Goal: Transaction & Acquisition: Purchase product/service

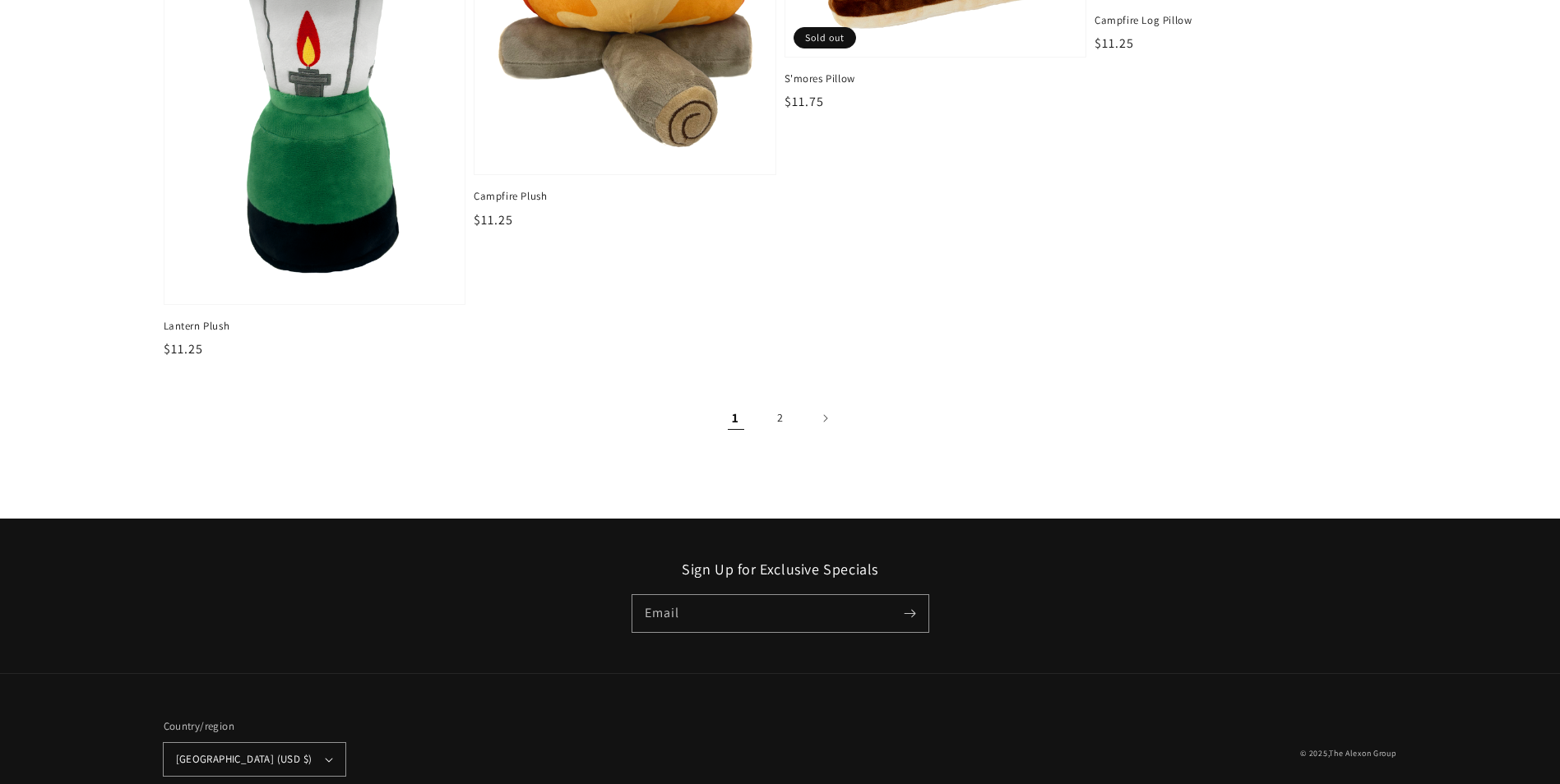
scroll to position [2785, 0]
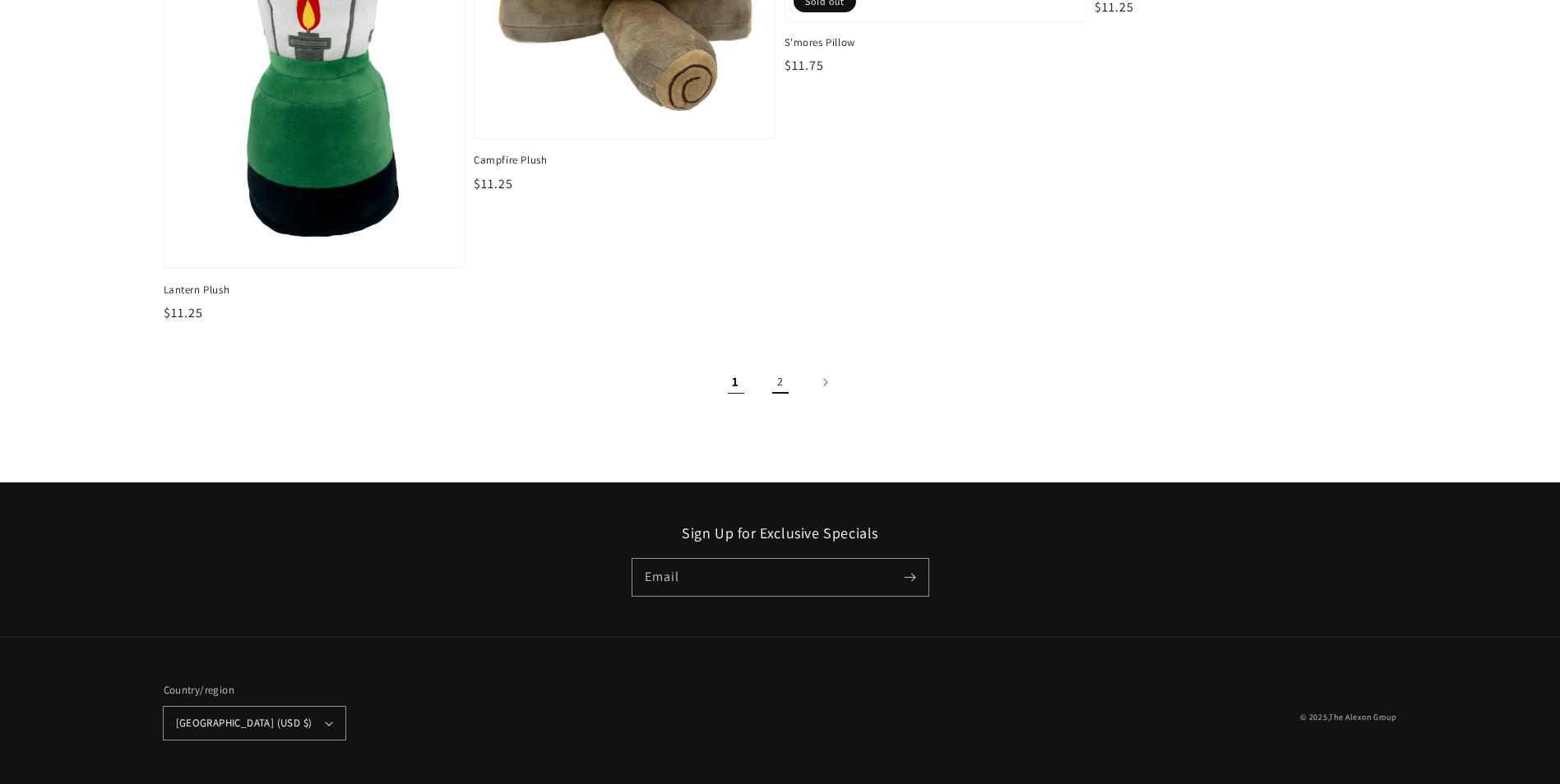
click at [780, 380] on link "2" at bounding box center [780, 382] width 36 height 36
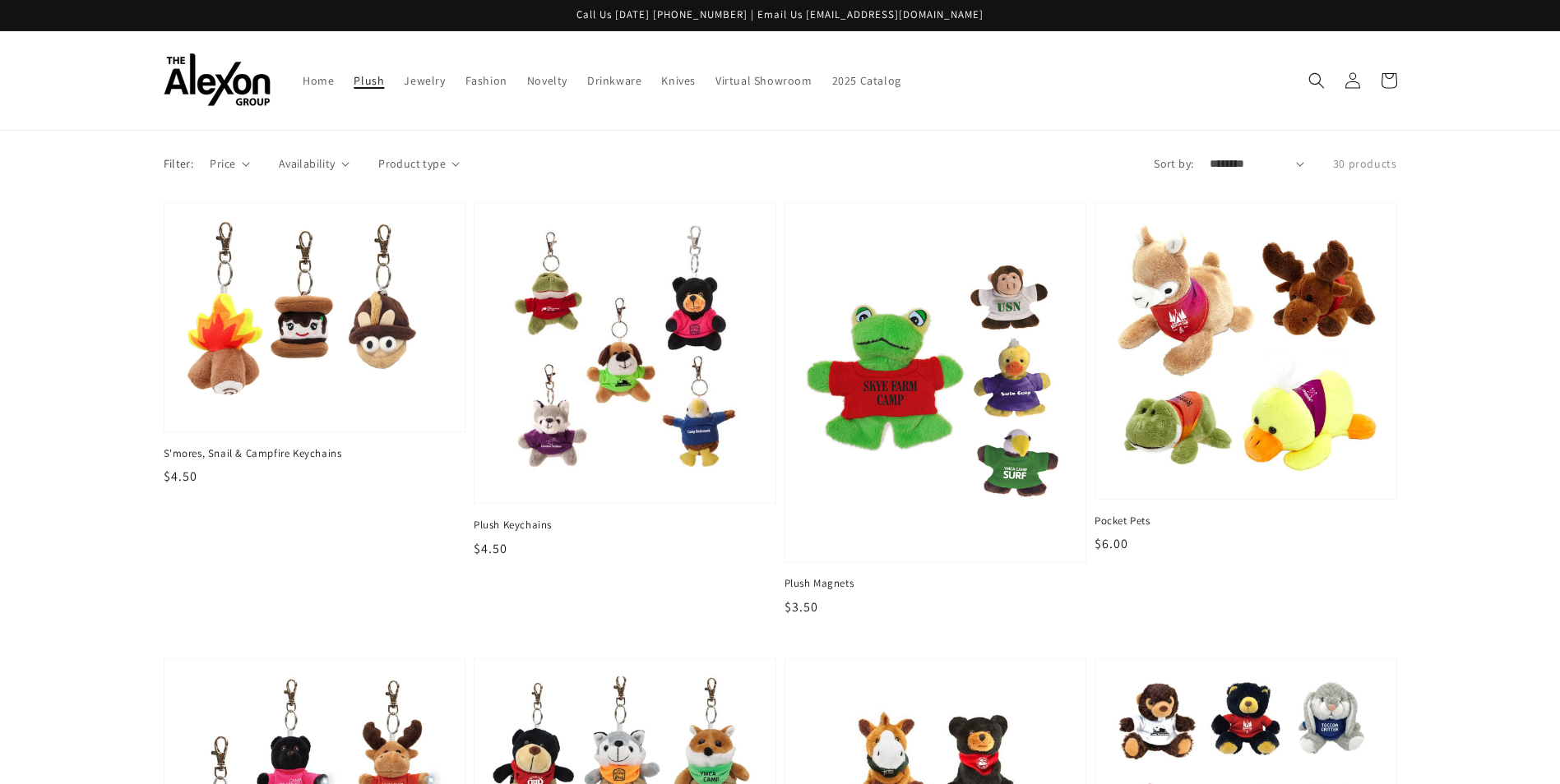
click at [364, 78] on span "Plush" at bounding box center [368, 81] width 31 height 15
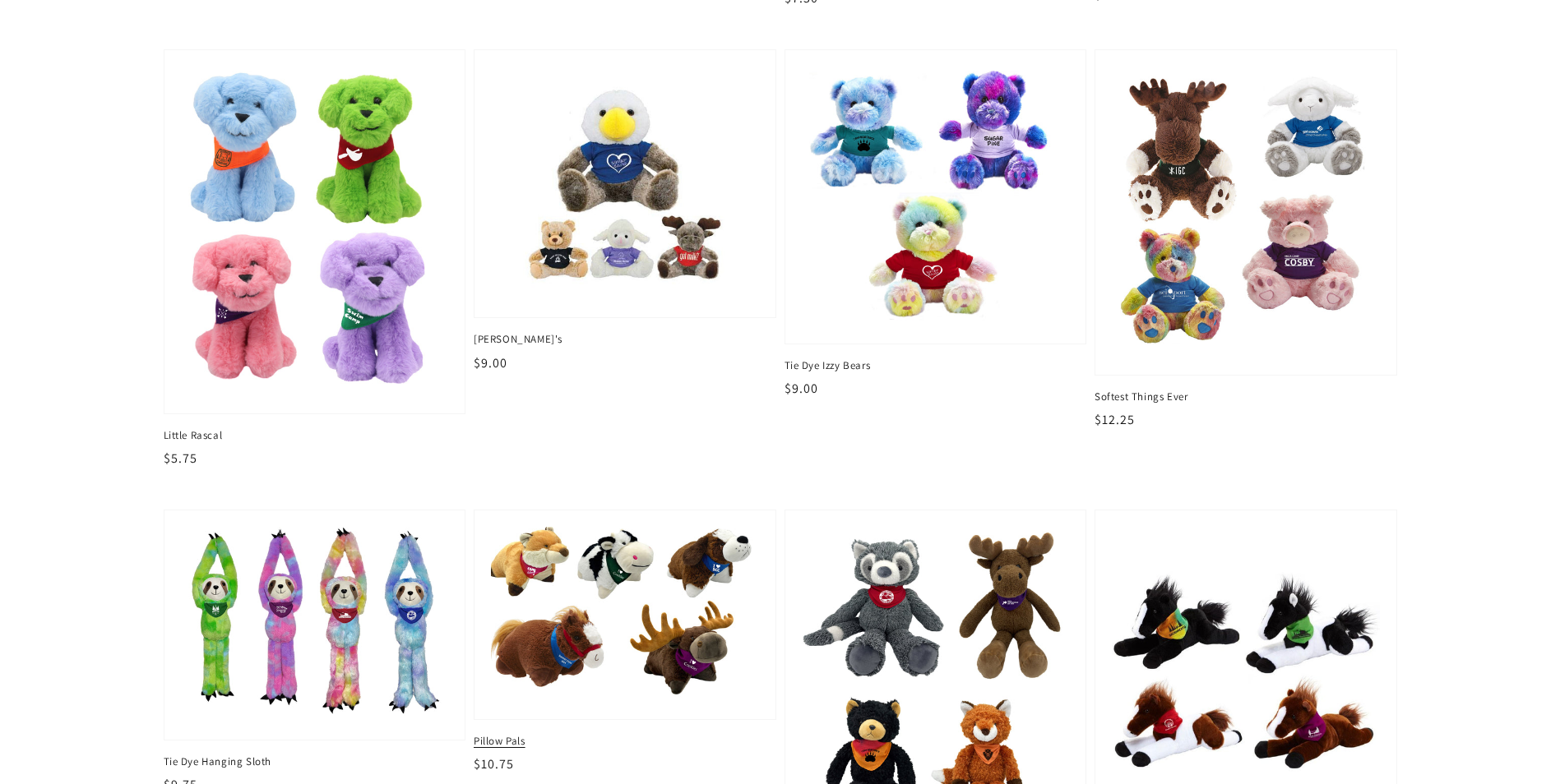
scroll to position [1562, 0]
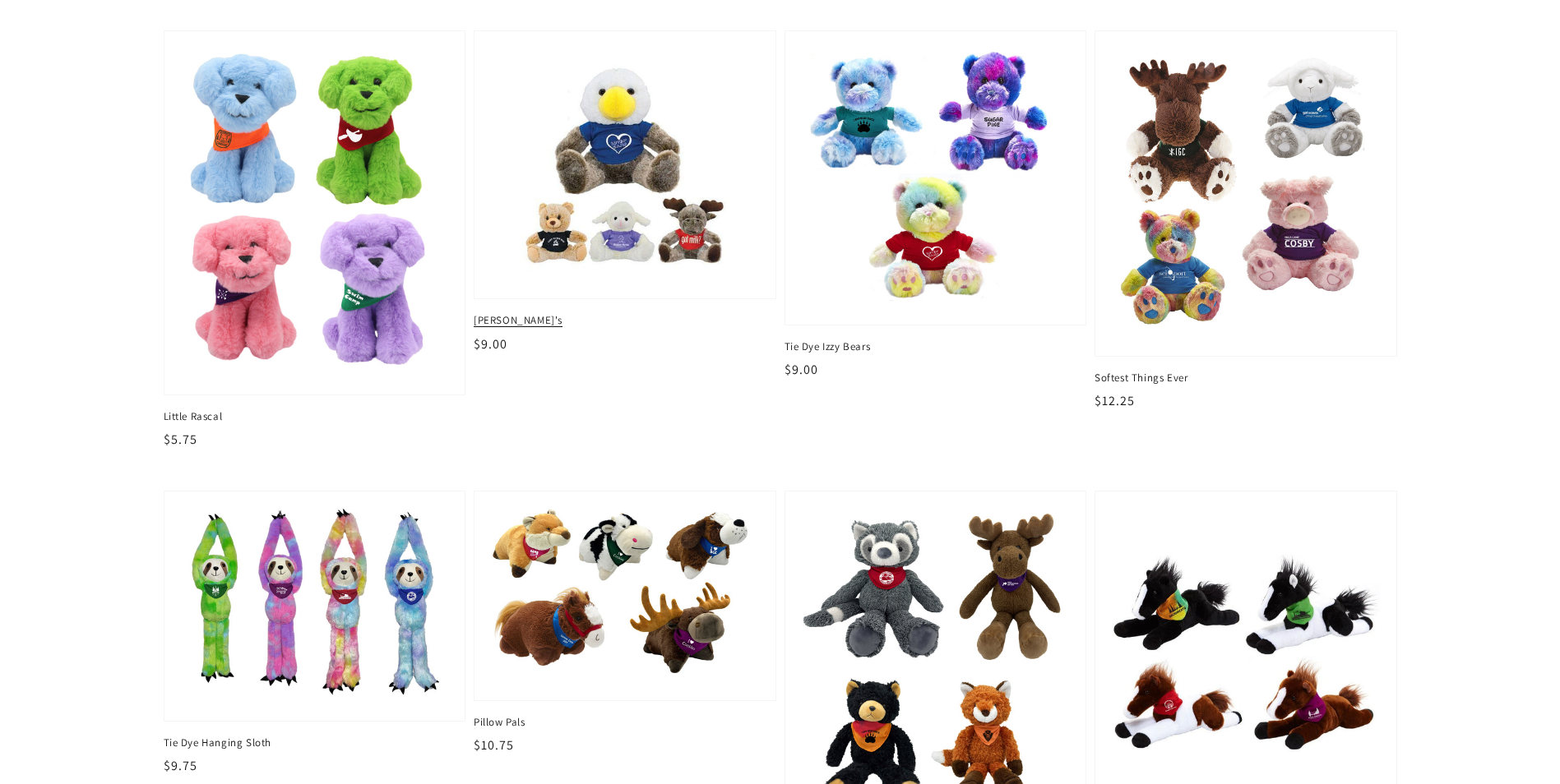
click at [508, 317] on span "[PERSON_NAME]'s" at bounding box center [625, 320] width 303 height 15
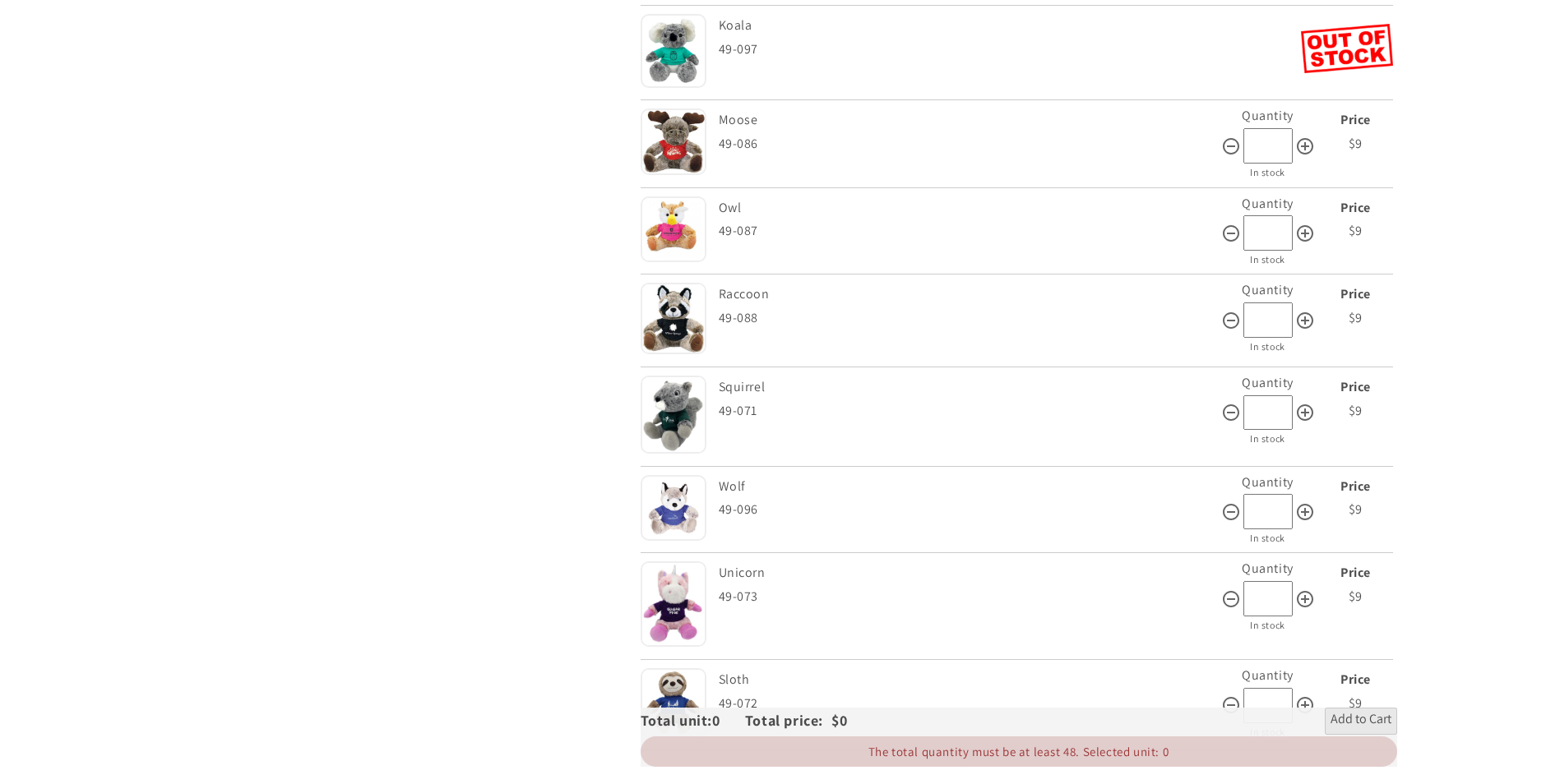
scroll to position [1808, 0]
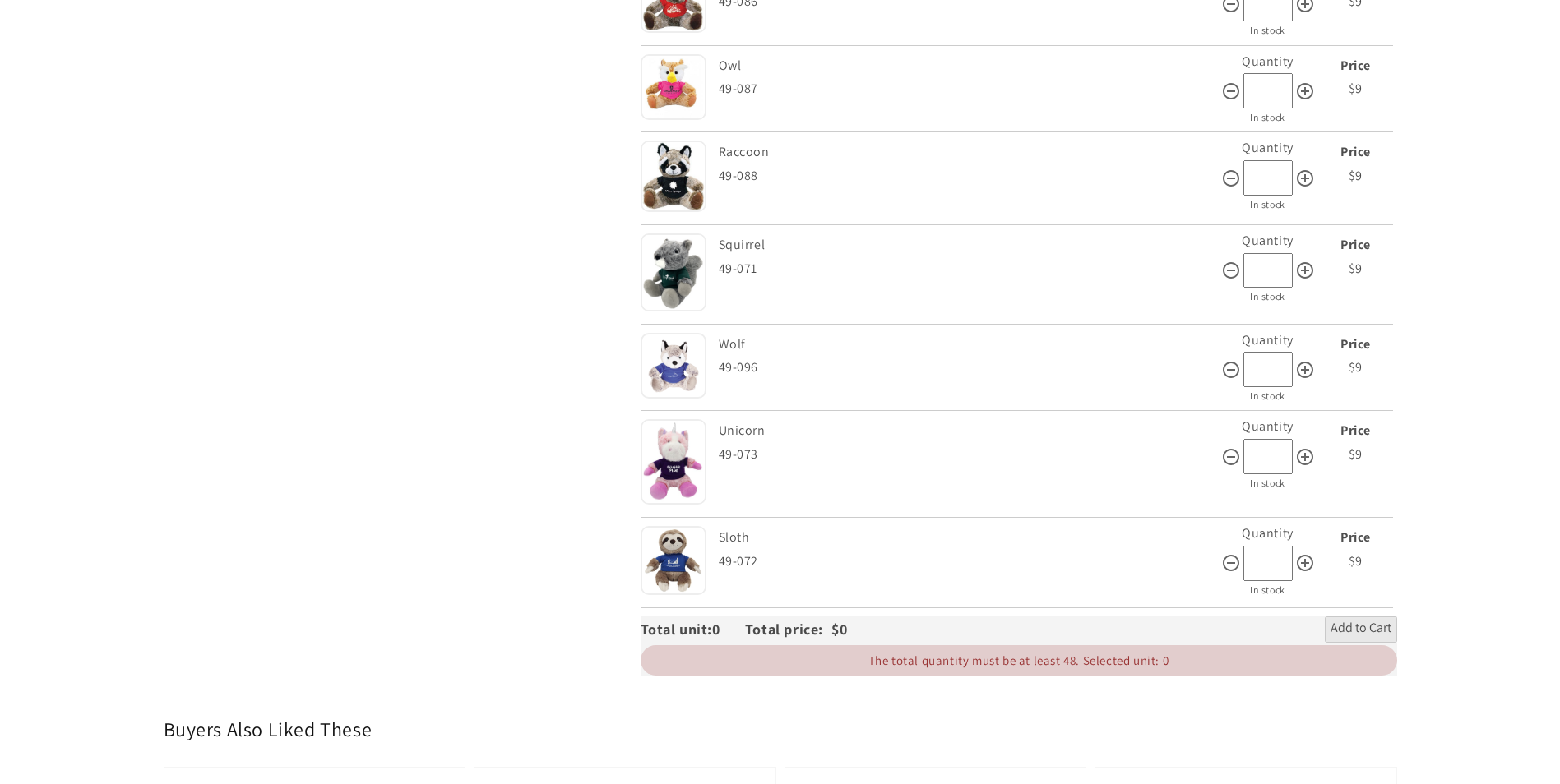
click at [676, 272] on img at bounding box center [674, 273] width 66 height 78
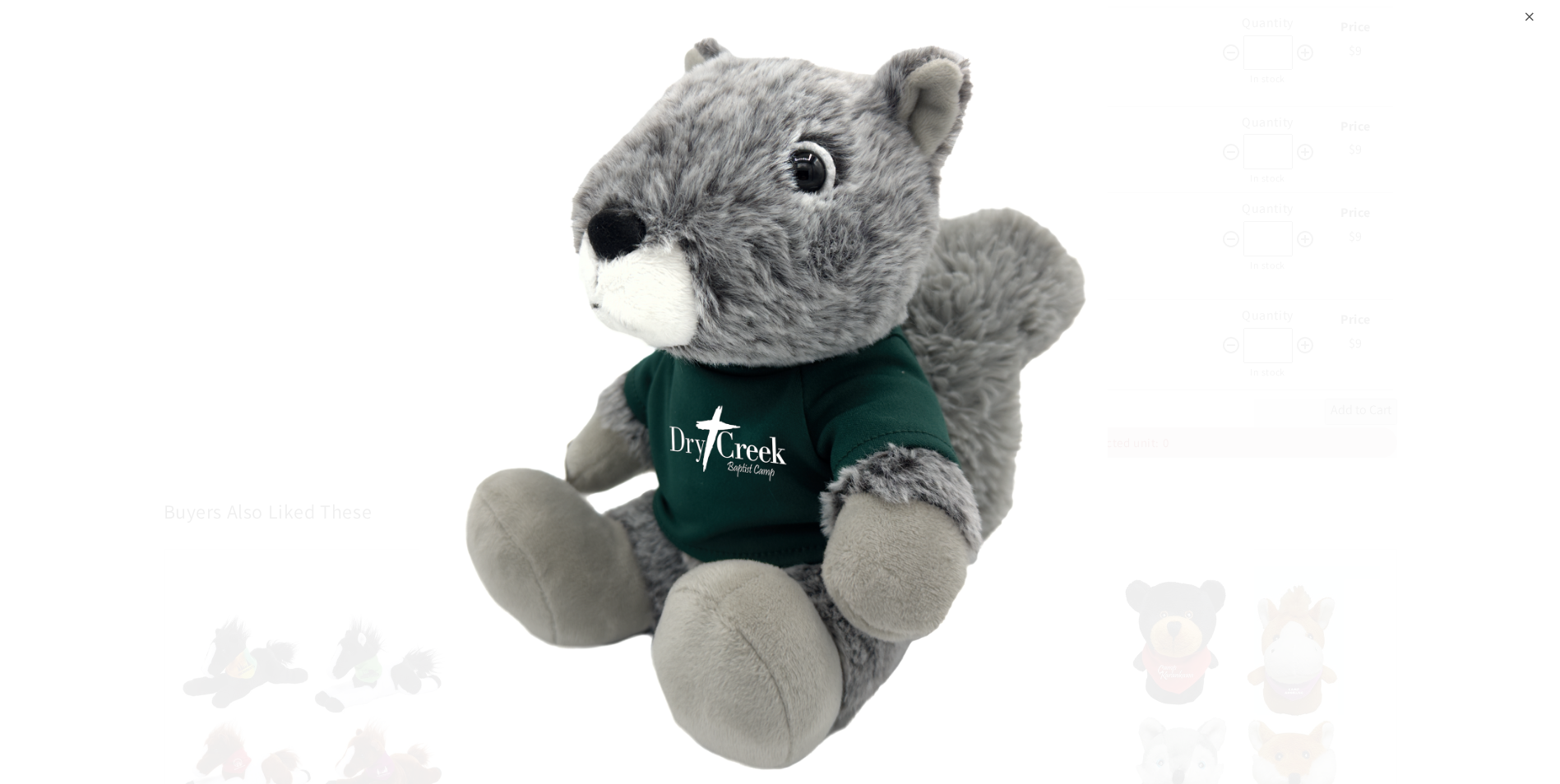
scroll to position [2055, 0]
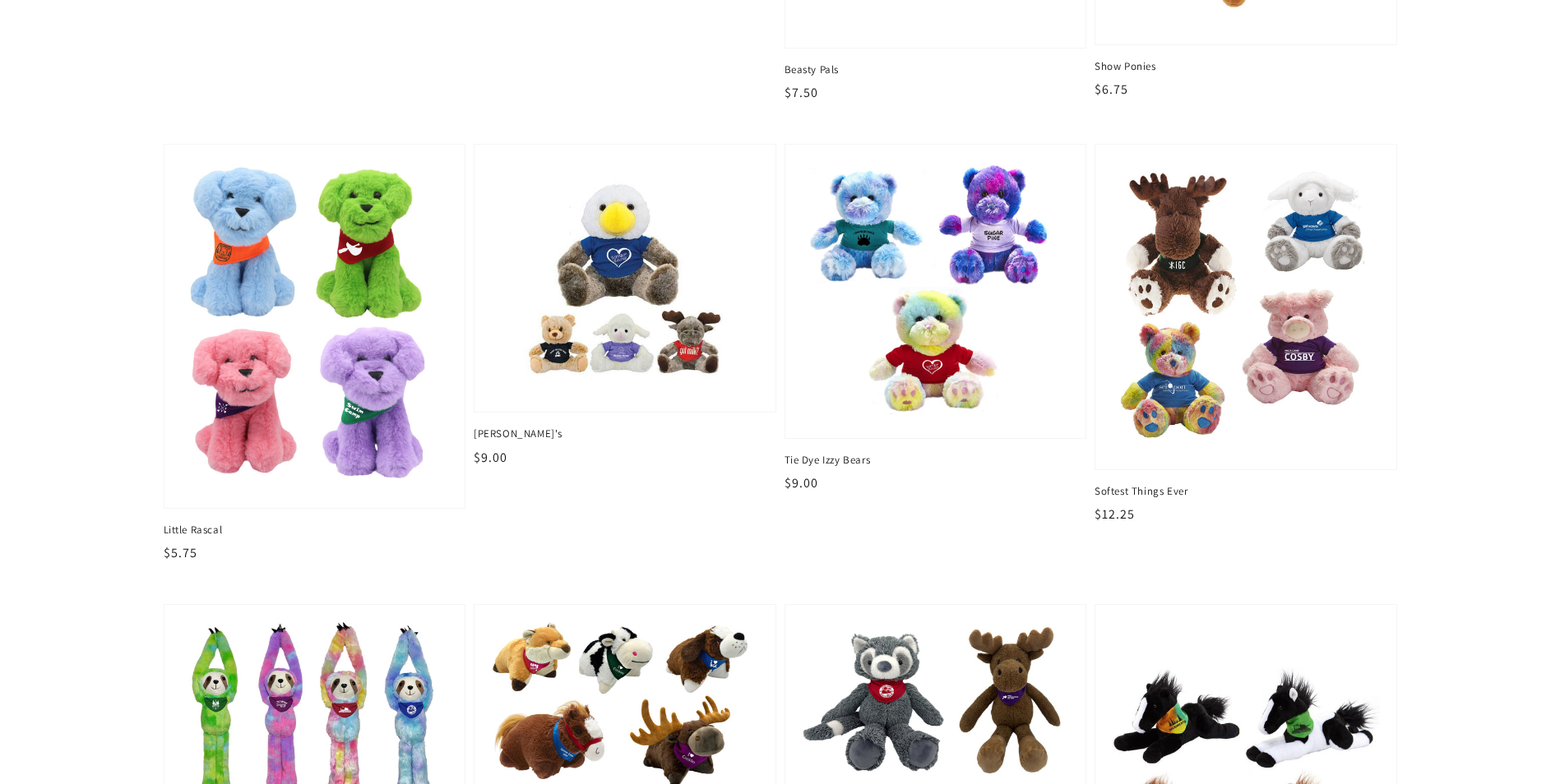
scroll to position [1479, 0]
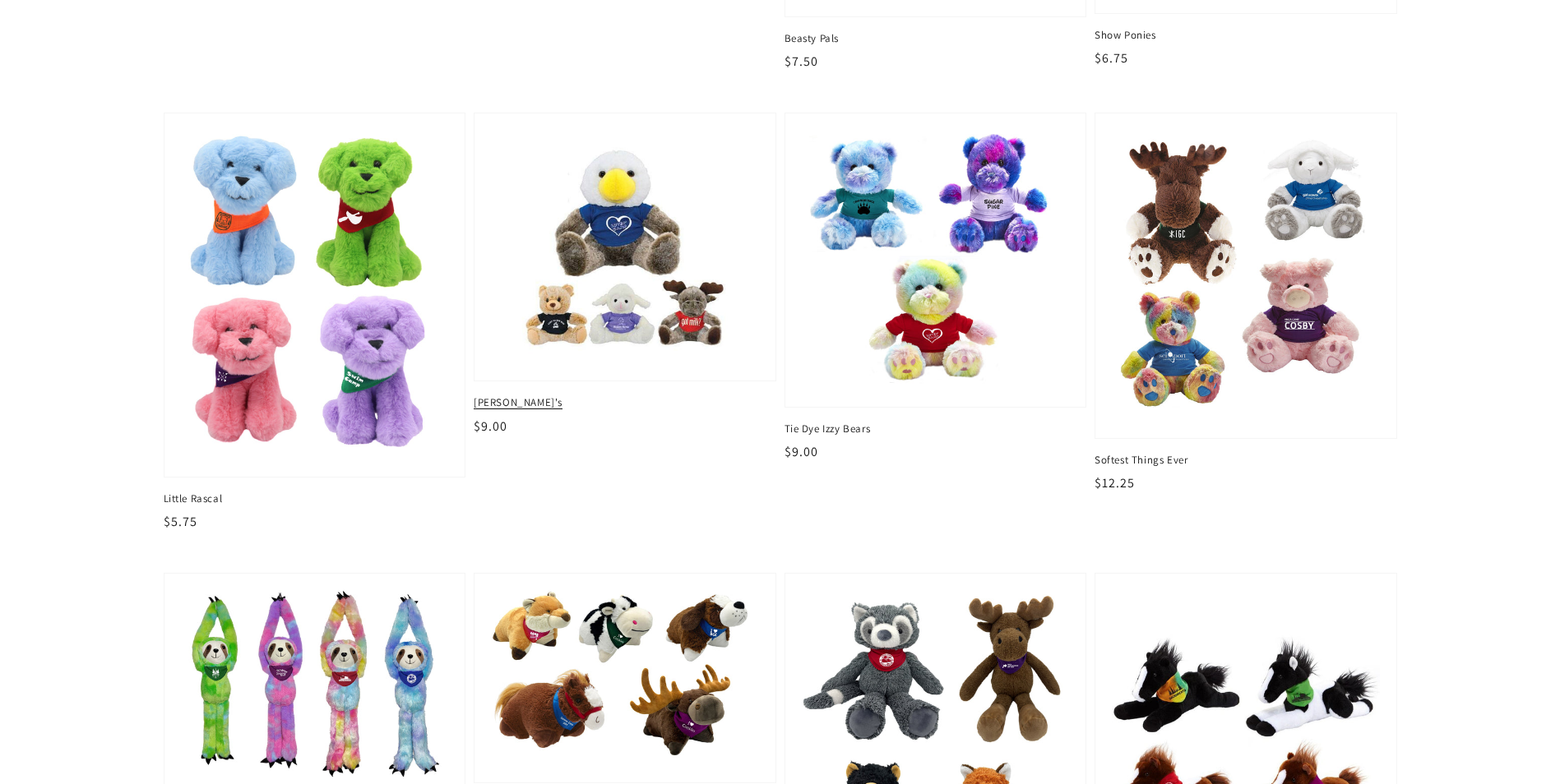
click at [487, 404] on span "[PERSON_NAME]'s" at bounding box center [625, 402] width 303 height 15
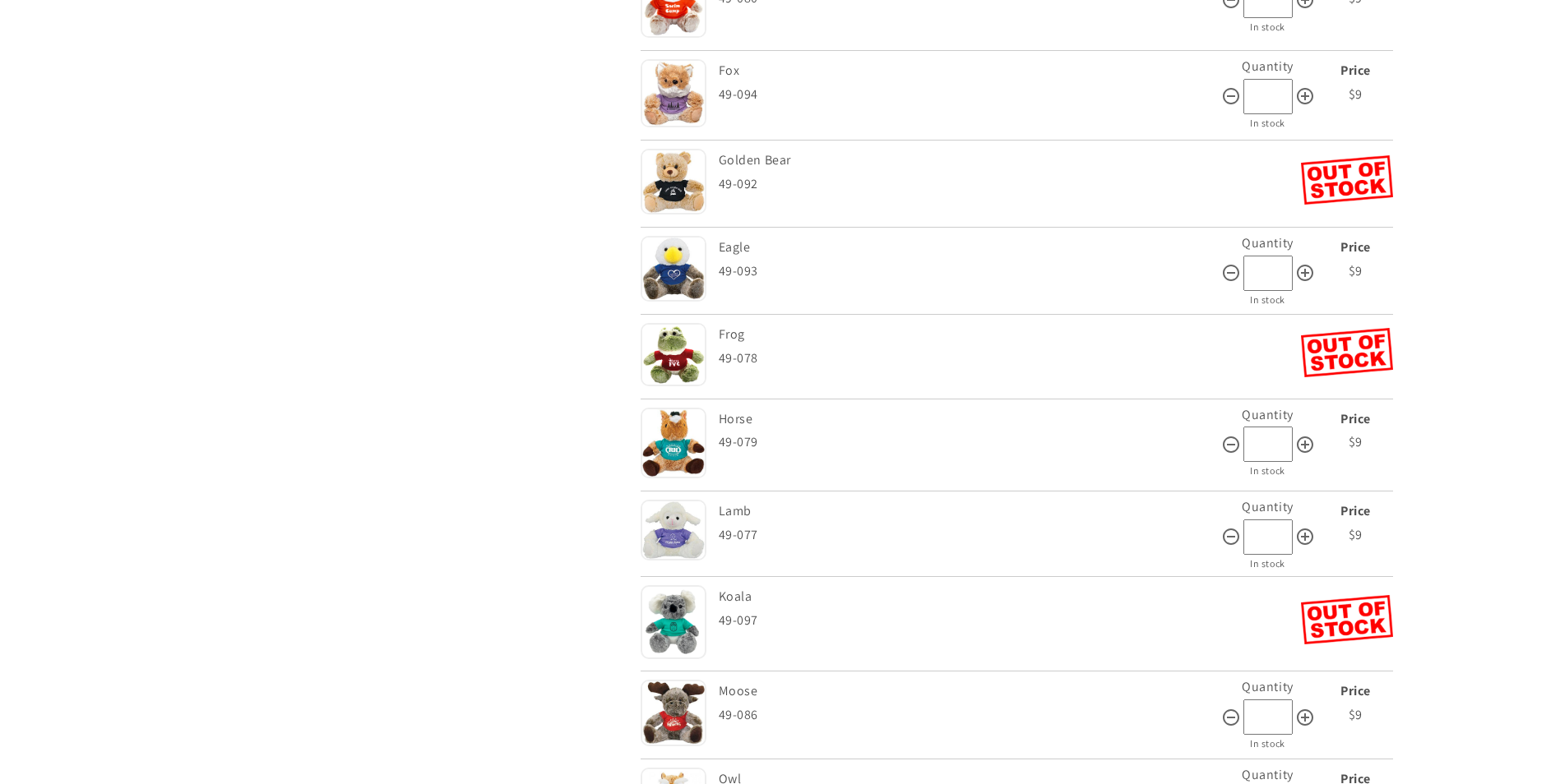
scroll to position [1726, 0]
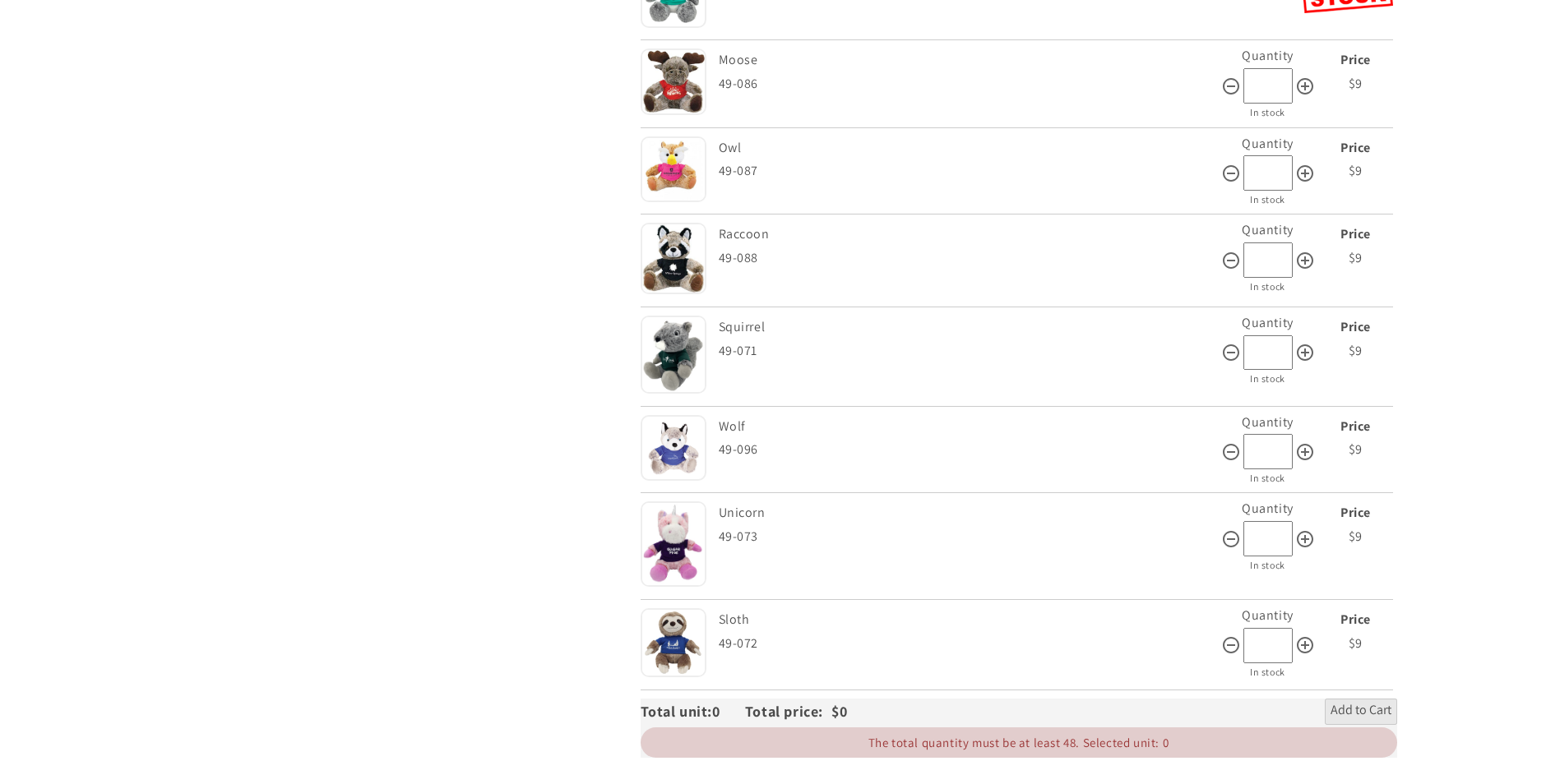
click at [661, 347] on img at bounding box center [674, 354] width 66 height 78
